Goal: Navigation & Orientation: Understand site structure

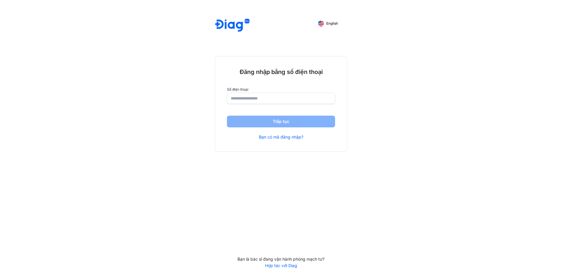
click at [256, 100] on input "number" at bounding box center [281, 98] width 101 height 11
click at [271, 100] on input "number" at bounding box center [281, 98] width 101 height 11
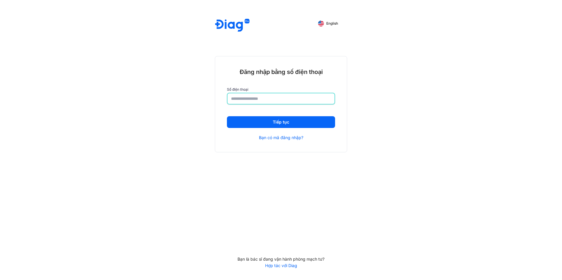
type input "**********"
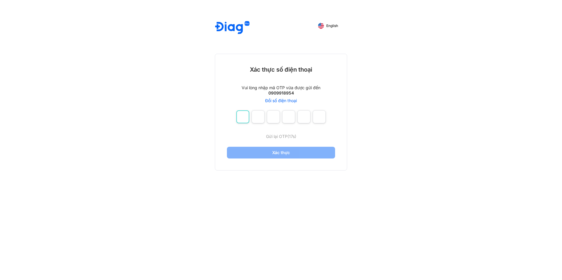
click at [244, 119] on input "number" at bounding box center [242, 116] width 13 height 13
type input "*"
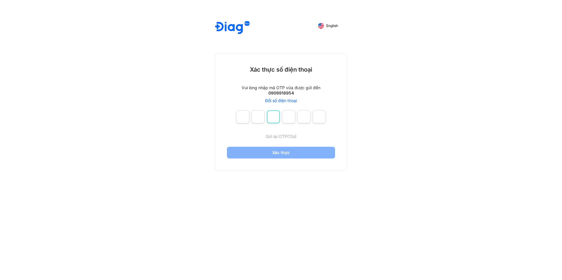
type input "*"
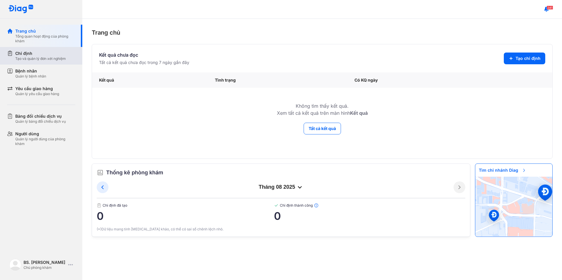
click at [36, 56] on div "Chỉ định" at bounding box center [40, 54] width 51 height 6
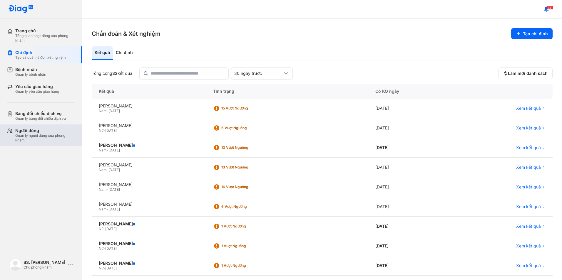
click at [38, 134] on div "Quản lý người dùng của phòng khám" at bounding box center [45, 137] width 60 height 9
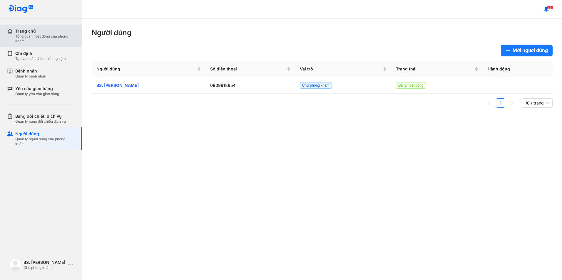
click at [21, 36] on div "Tổng quan hoạt động của phòng khám" at bounding box center [45, 38] width 60 height 9
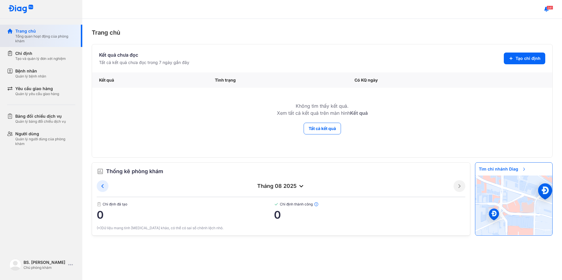
click at [47, 41] on div "Tổng quan hoạt động của phòng khám" at bounding box center [45, 38] width 60 height 9
